Goal: Information Seeking & Learning: Learn about a topic

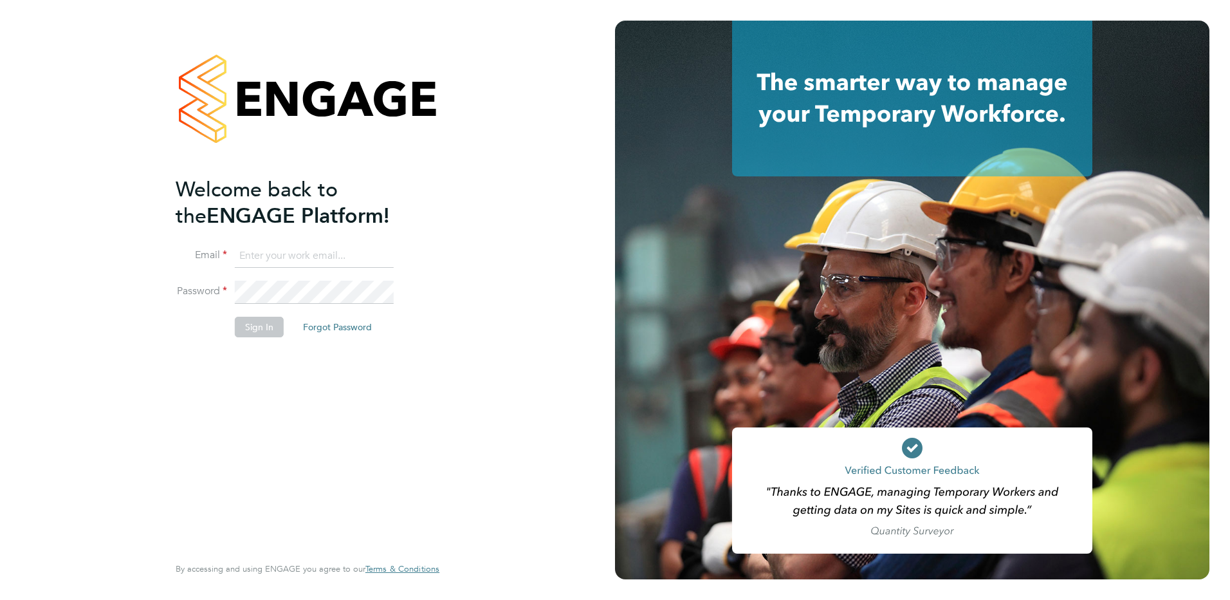
type input "alison.arnaud@ncclondon.ac.uk"
click at [256, 319] on button "Sign In" at bounding box center [259, 327] width 49 height 21
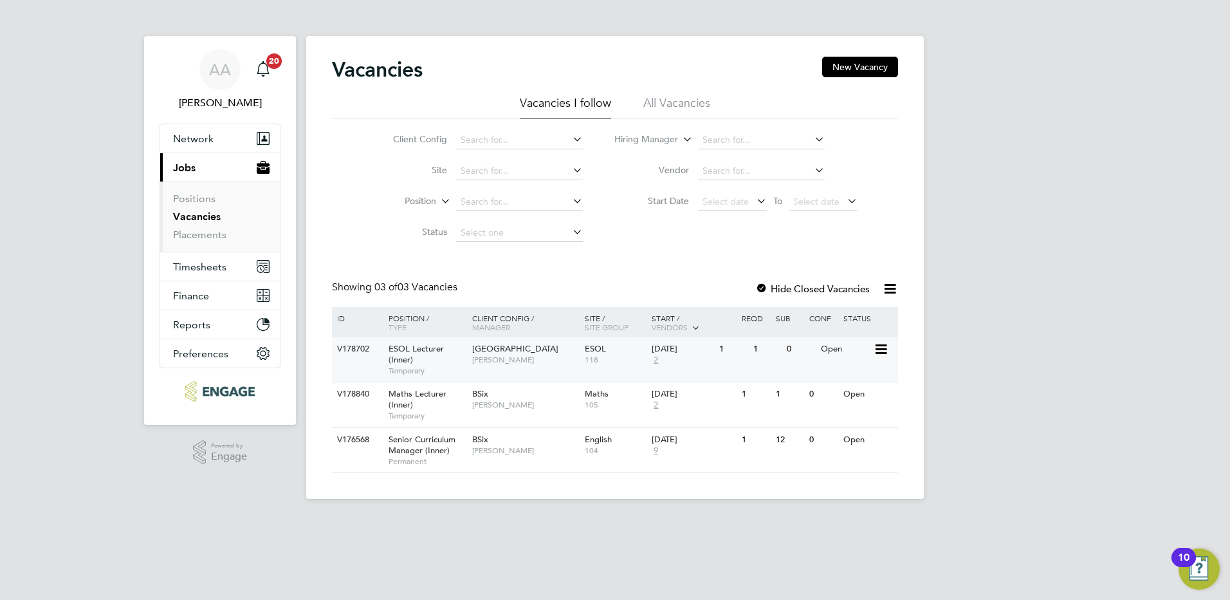
click at [517, 346] on span "[GEOGRAPHIC_DATA]" at bounding box center [515, 348] width 86 height 11
